Goal: Check status: Check status

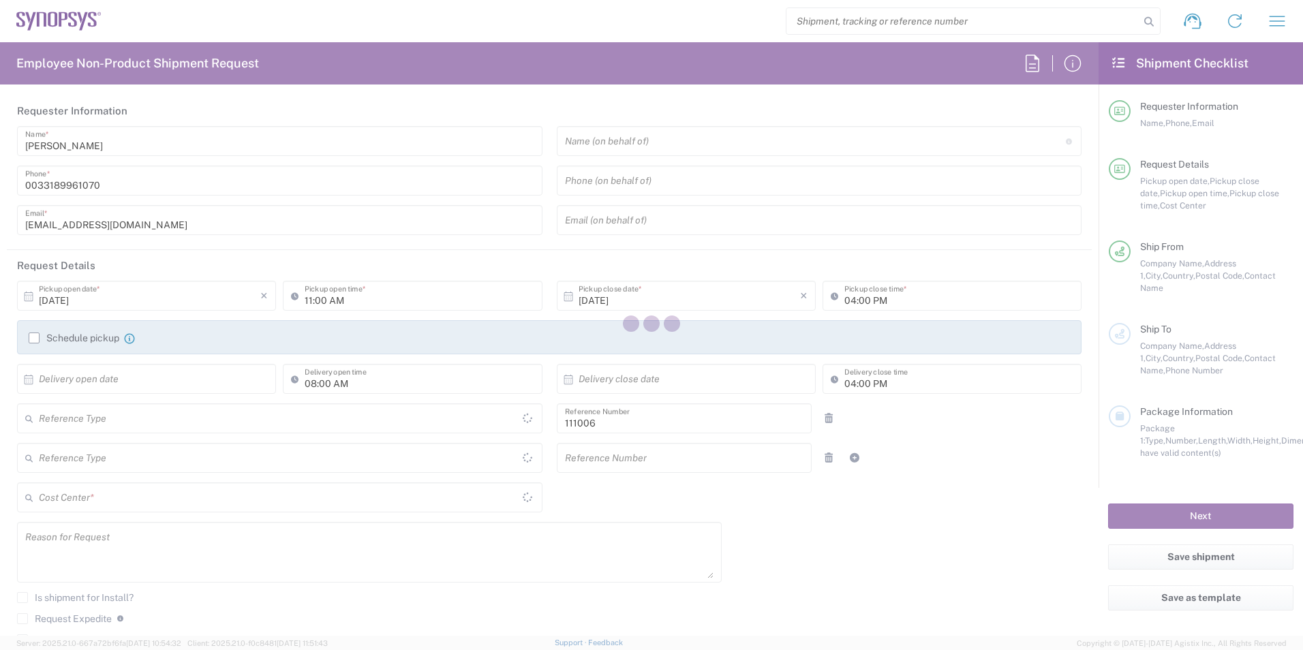
type input "Department"
type input "Delivered at Place"
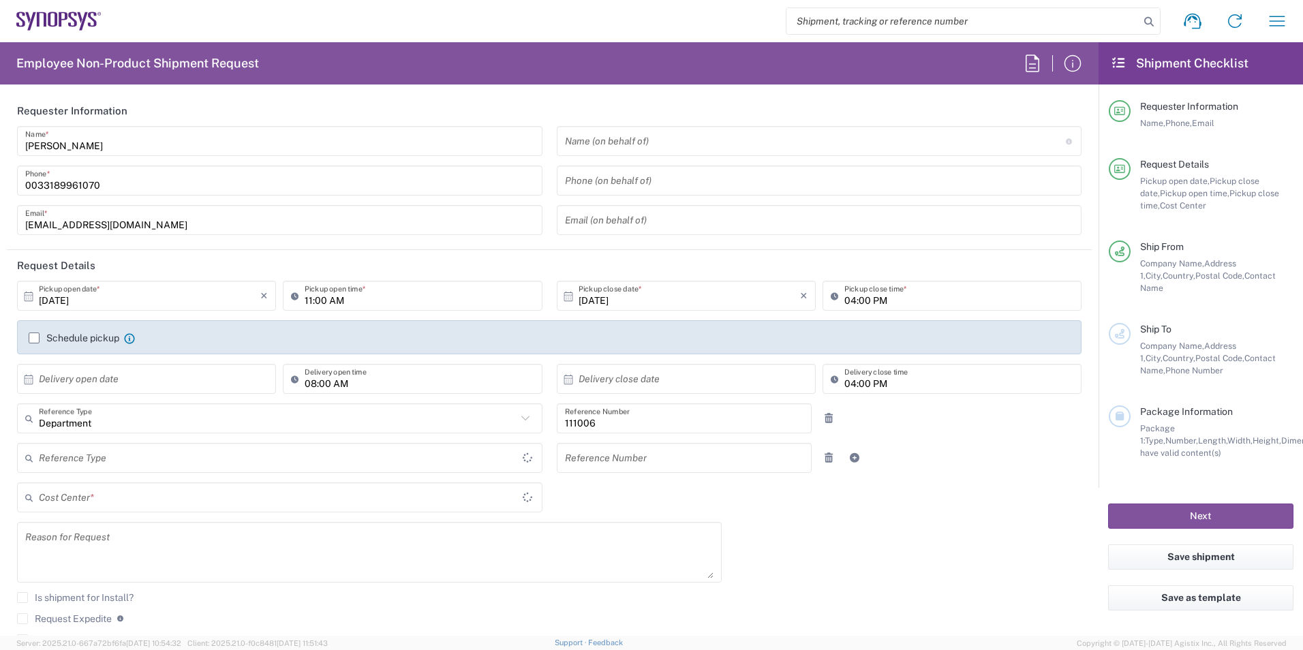
type input "FR65, FIN, EVE, IT 111006"
type input "[GEOGRAPHIC_DATA]"
click at [1280, 19] on icon "button" at bounding box center [1277, 21] width 22 height 22
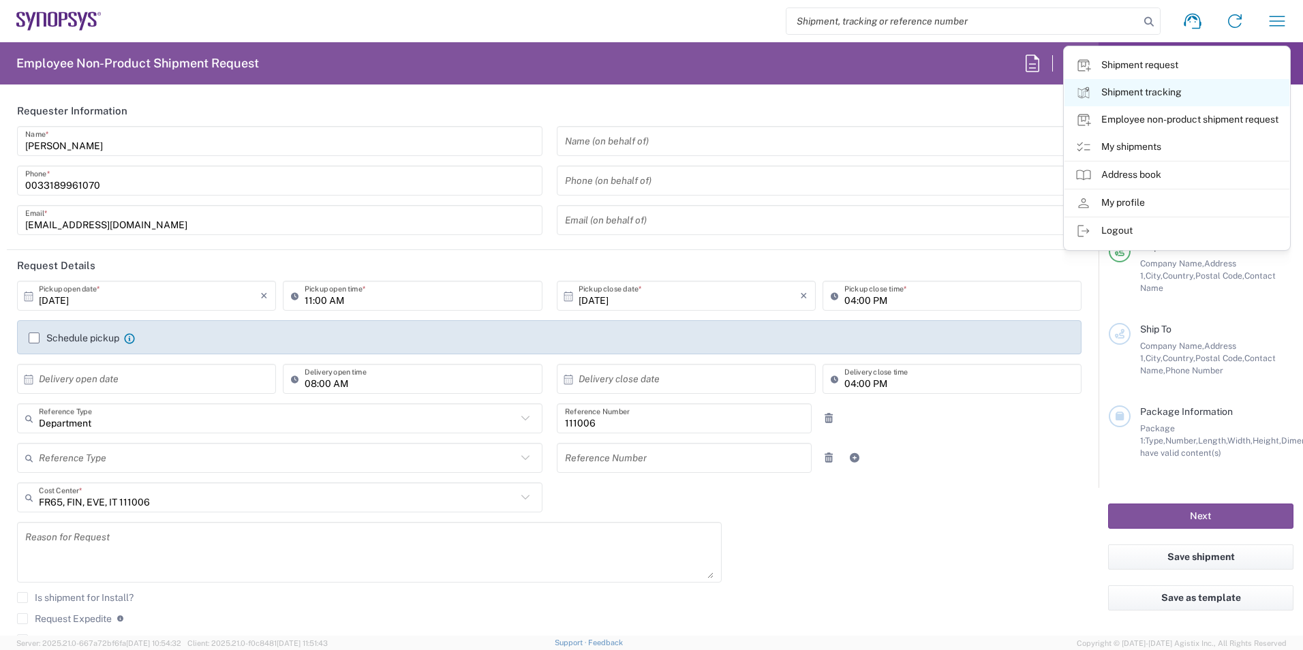
type input "Wissous/Rungis FR65"
click at [1154, 140] on link "My shipments" at bounding box center [1176, 147] width 225 height 27
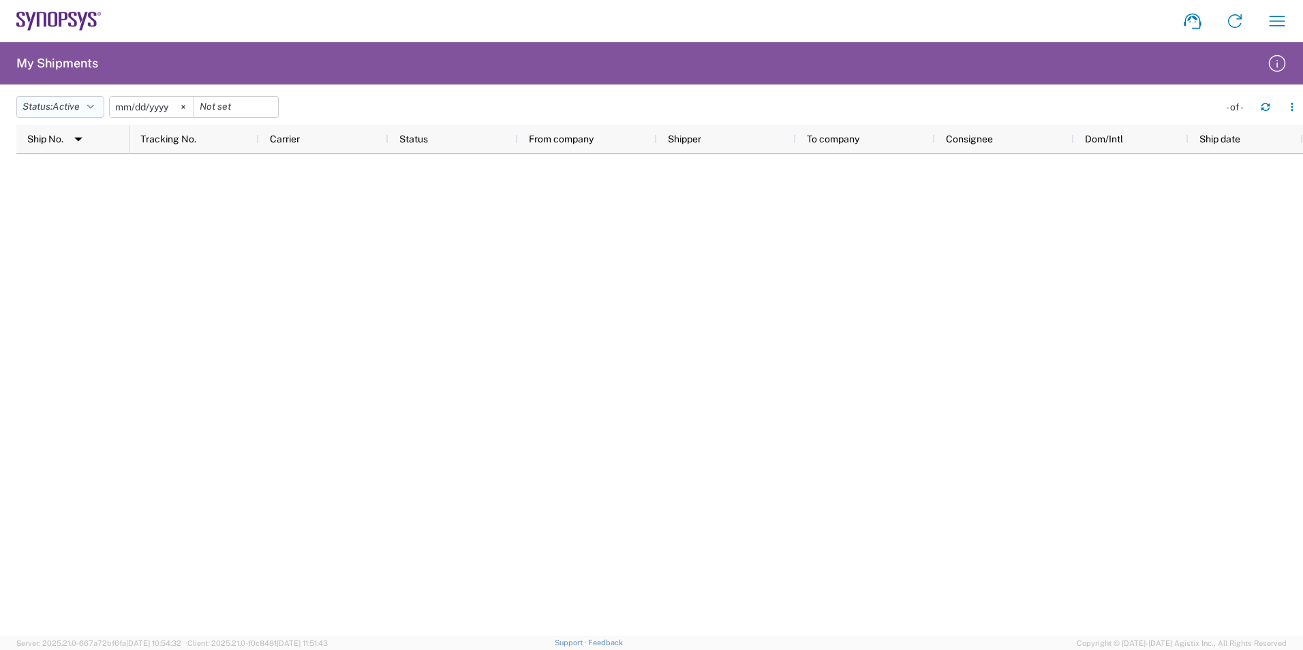
click at [79, 114] on button "Status: Active" at bounding box center [60, 107] width 88 height 22
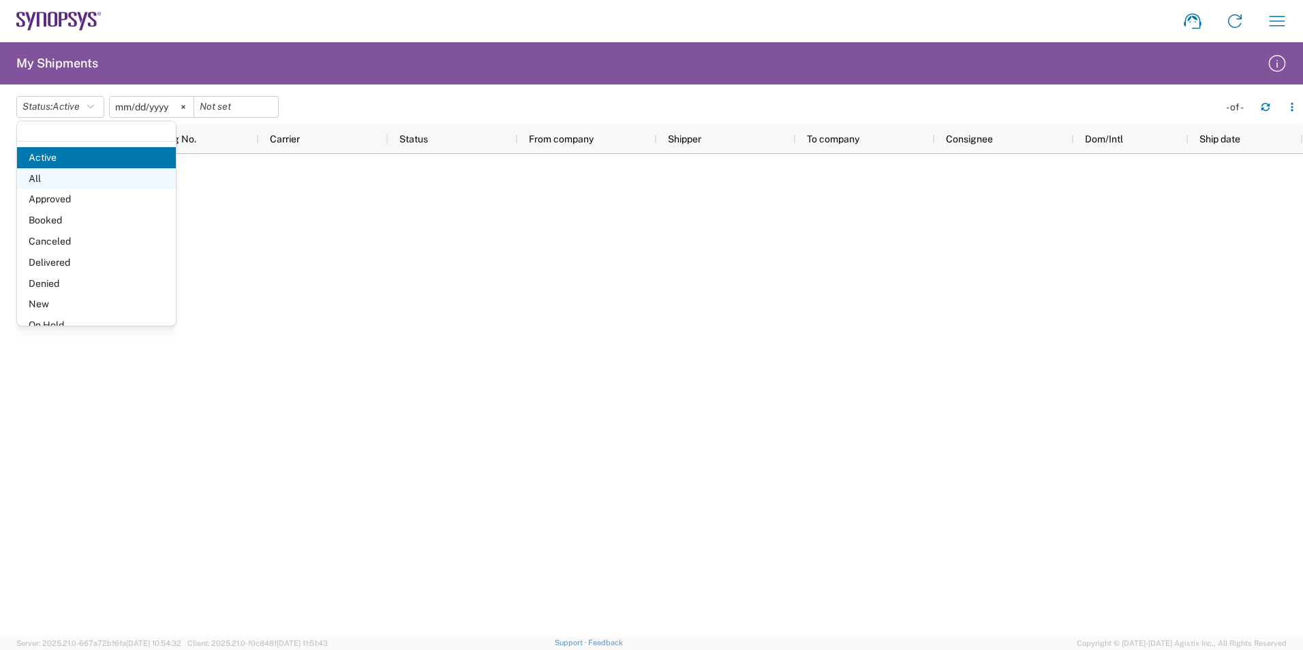
click at [75, 174] on span "All" at bounding box center [96, 178] width 159 height 21
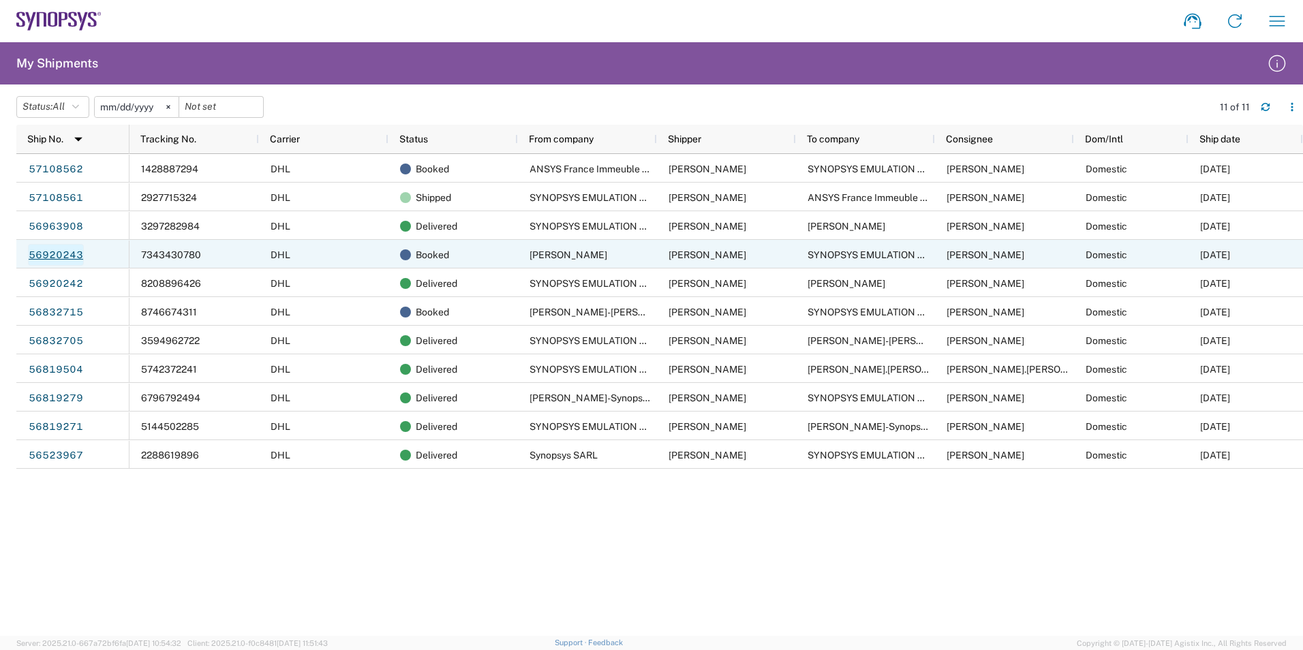
click at [63, 248] on link "56920243" at bounding box center [56, 255] width 56 height 22
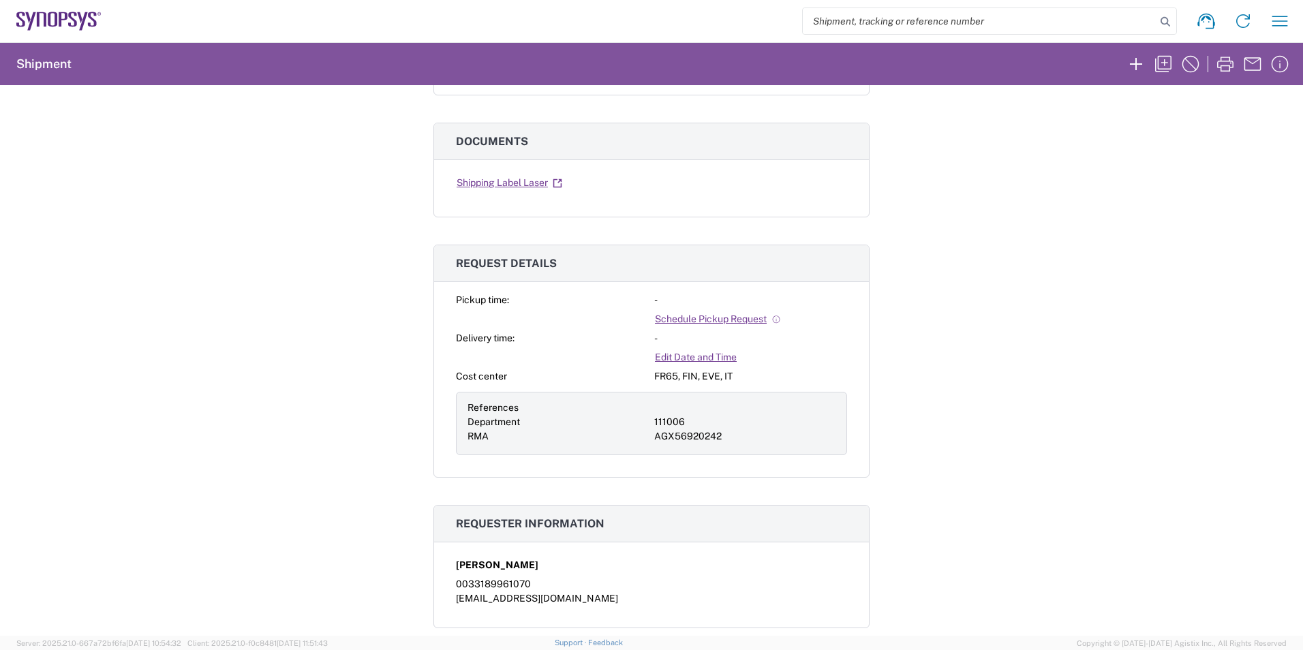
scroll to position [206, 0]
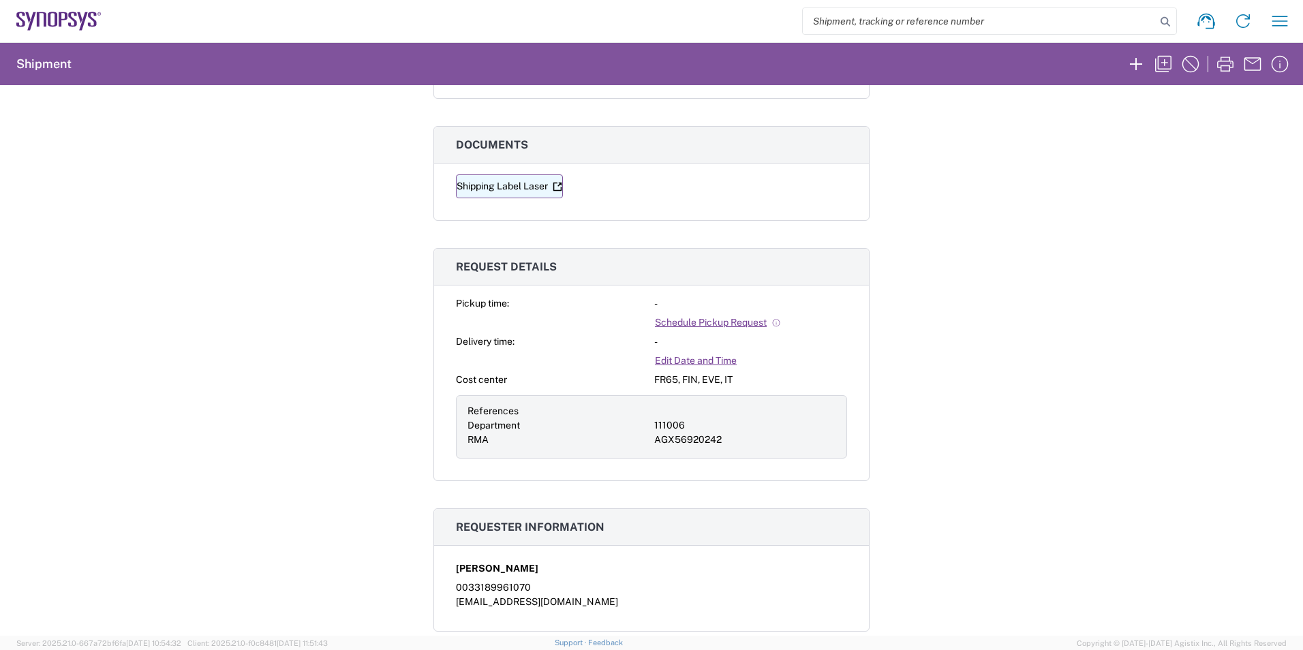
click at [513, 189] on link "Shipping Label Laser" at bounding box center [509, 186] width 107 height 24
